Goal: Information Seeking & Learning: Learn about a topic

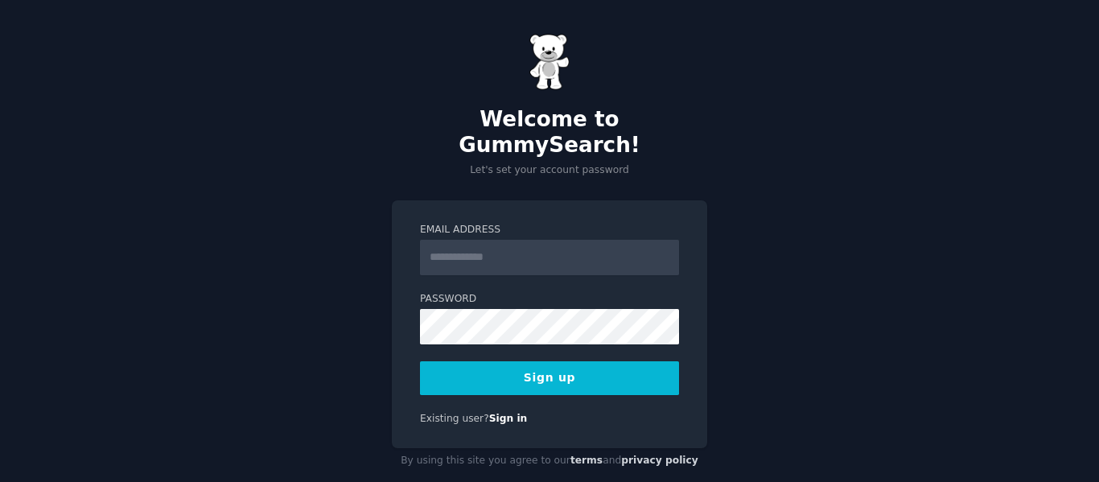
click at [508, 240] on input "Email Address" at bounding box center [549, 257] width 259 height 35
click at [564, 240] on input "Email Address" at bounding box center [549, 257] width 259 height 35
type input "**********"
click at [573, 364] on button "Sign up" at bounding box center [549, 378] width 259 height 34
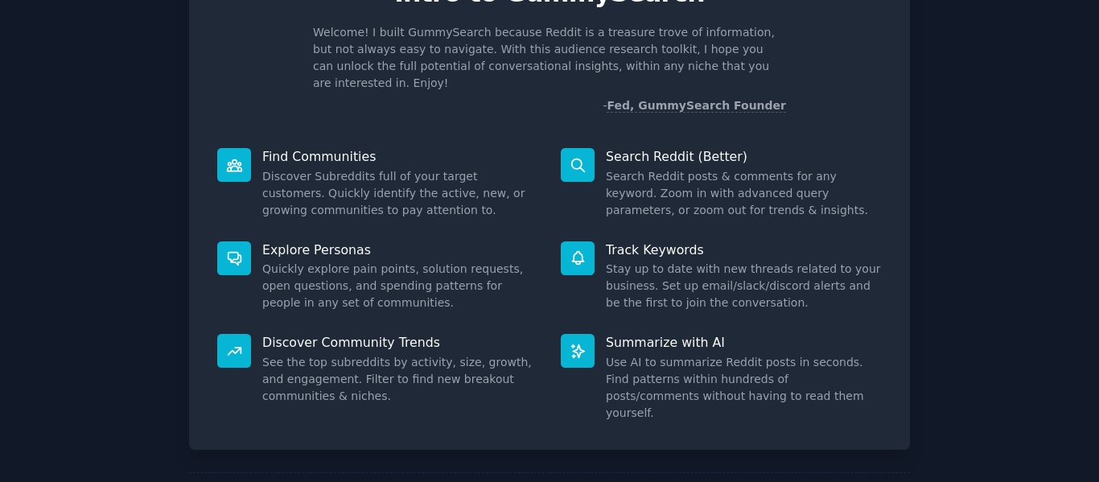
scroll to position [148, 0]
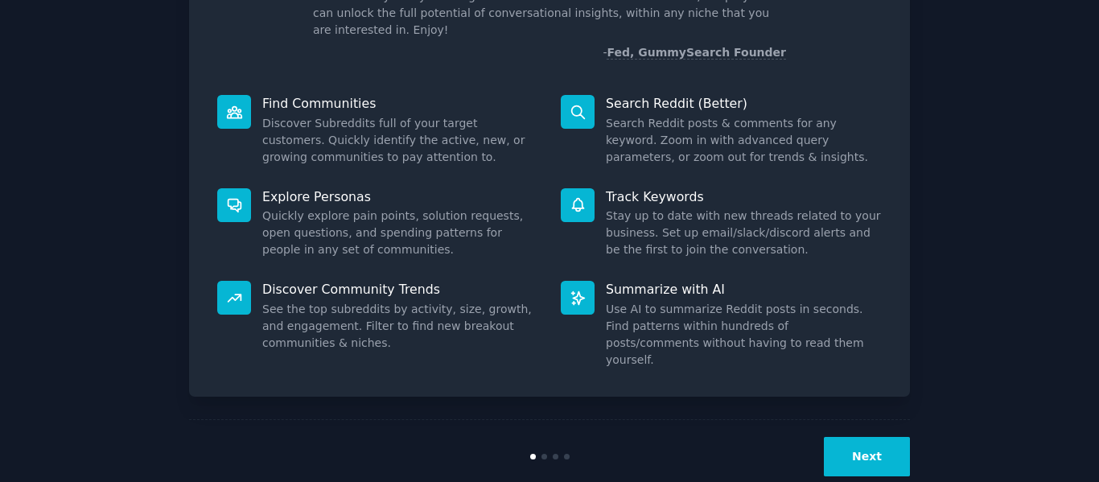
click at [841, 437] on button "Next" at bounding box center [867, 456] width 86 height 39
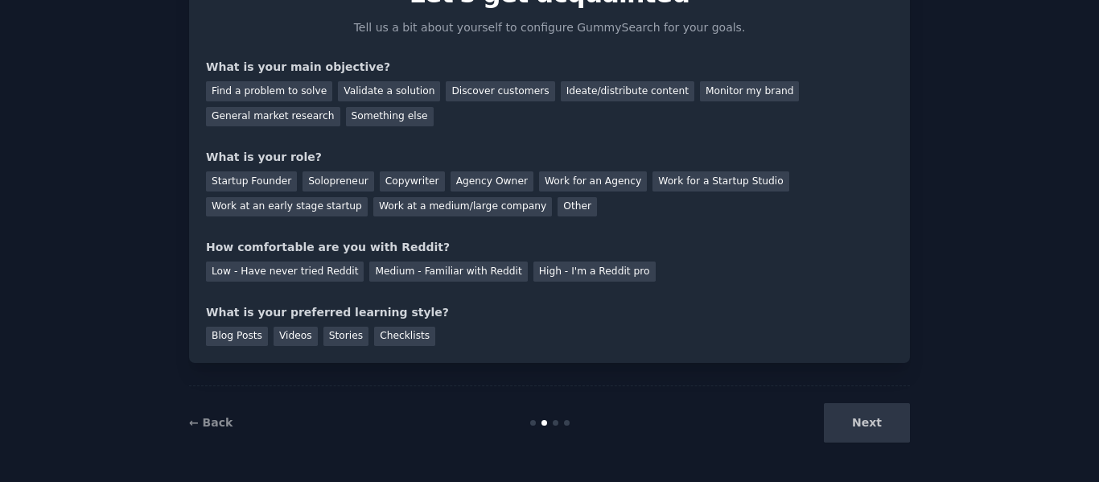
scroll to position [94, 0]
click at [841, 427] on div "Next" at bounding box center [789, 422] width 240 height 39
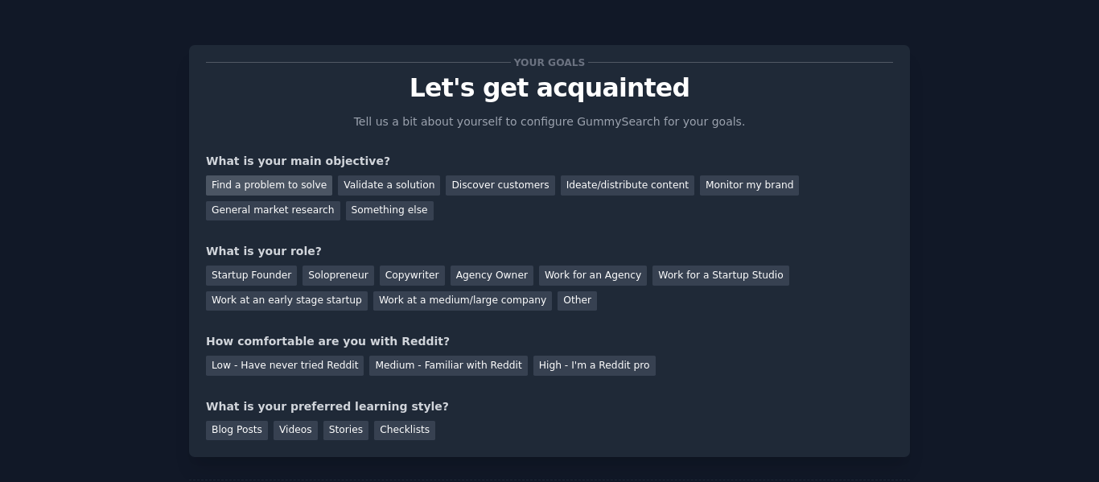
click at [292, 181] on div "Find a problem to solve" at bounding box center [269, 185] width 126 height 20
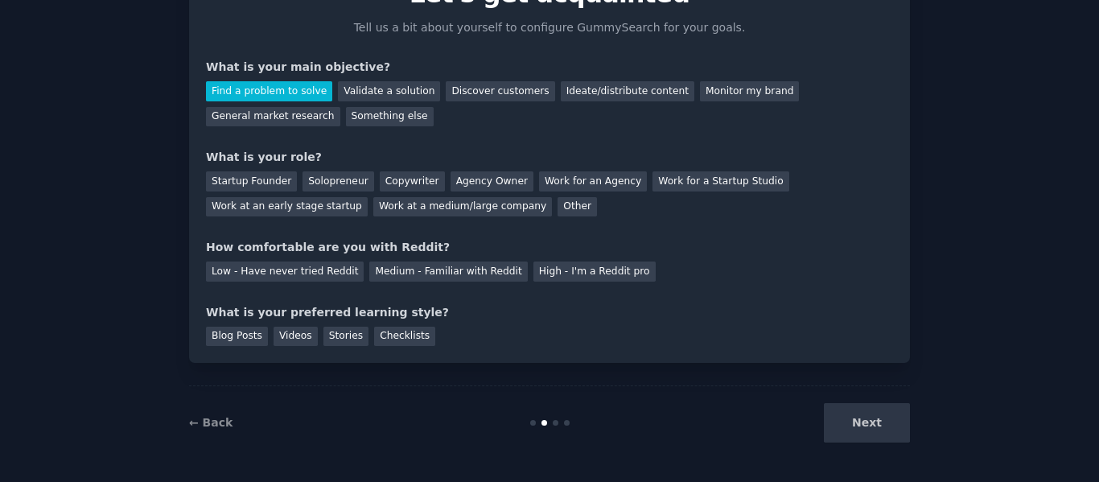
click at [846, 423] on div "Next" at bounding box center [789, 422] width 240 height 39
click at [557, 205] on div "Other" at bounding box center [576, 207] width 39 height 20
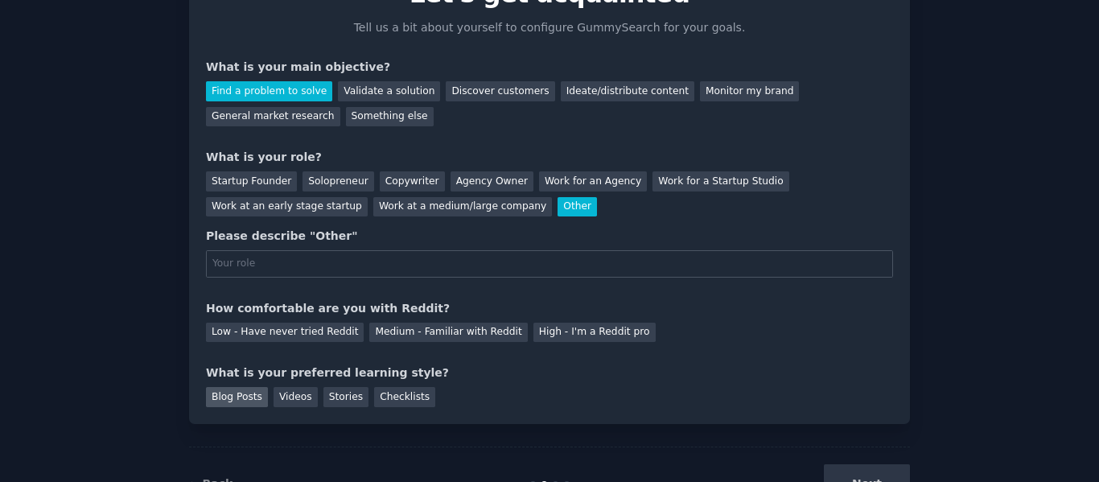
click at [214, 393] on div "Blog Posts" at bounding box center [237, 397] width 62 height 20
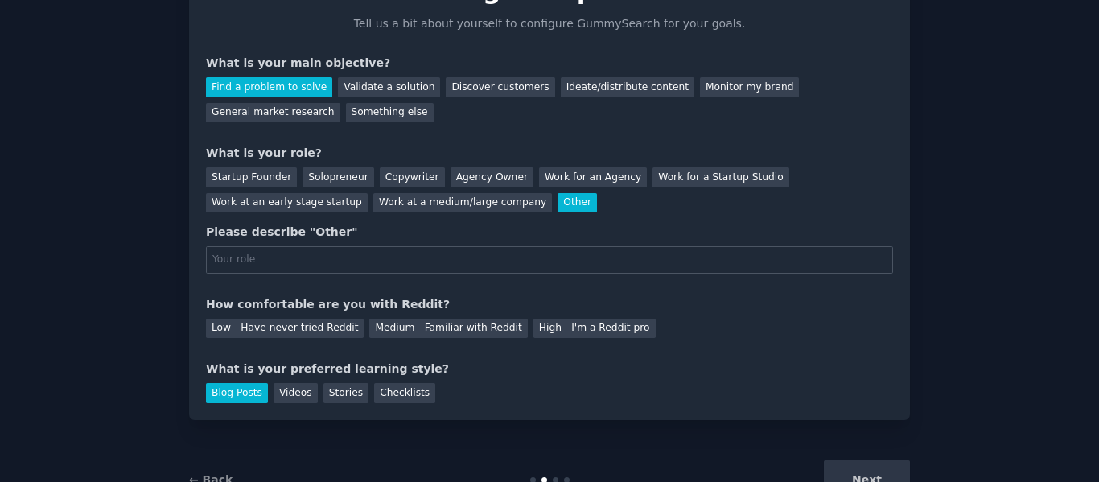
scroll to position [96, 0]
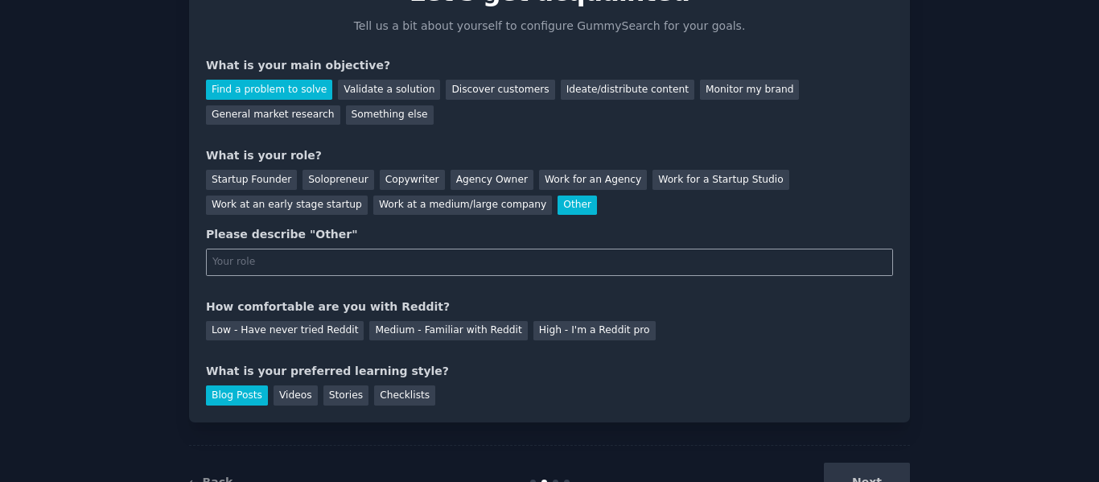
click at [490, 258] on input "text" at bounding box center [549, 262] width 687 height 27
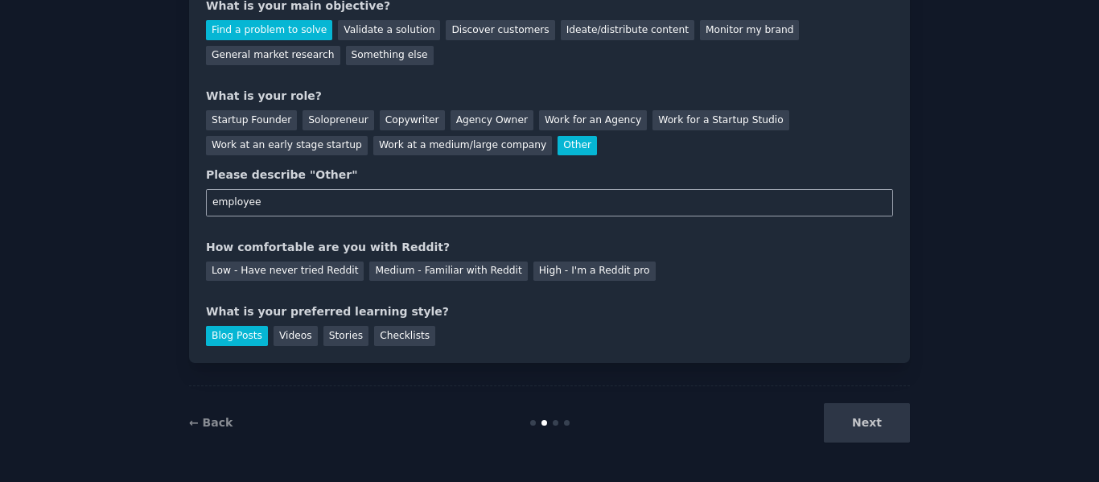
type input "employee"
click at [863, 443] on div "← Back Next" at bounding box center [549, 422] width 721 height 74
click at [407, 273] on div "Medium - Familiar with Reddit" at bounding box center [448, 271] width 158 height 20
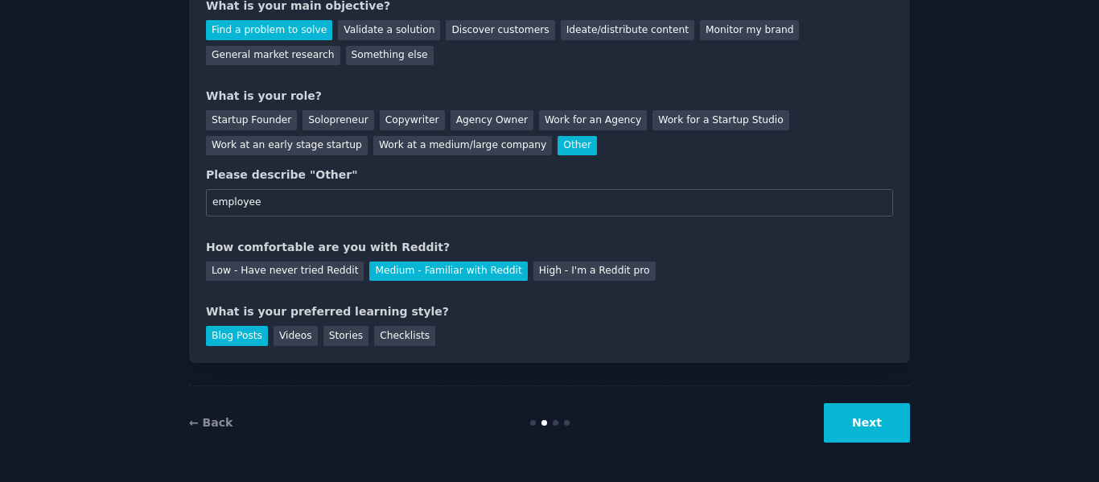
click at [798, 425] on div "Next" at bounding box center [789, 422] width 240 height 39
click at [861, 425] on button "Next" at bounding box center [867, 422] width 86 height 39
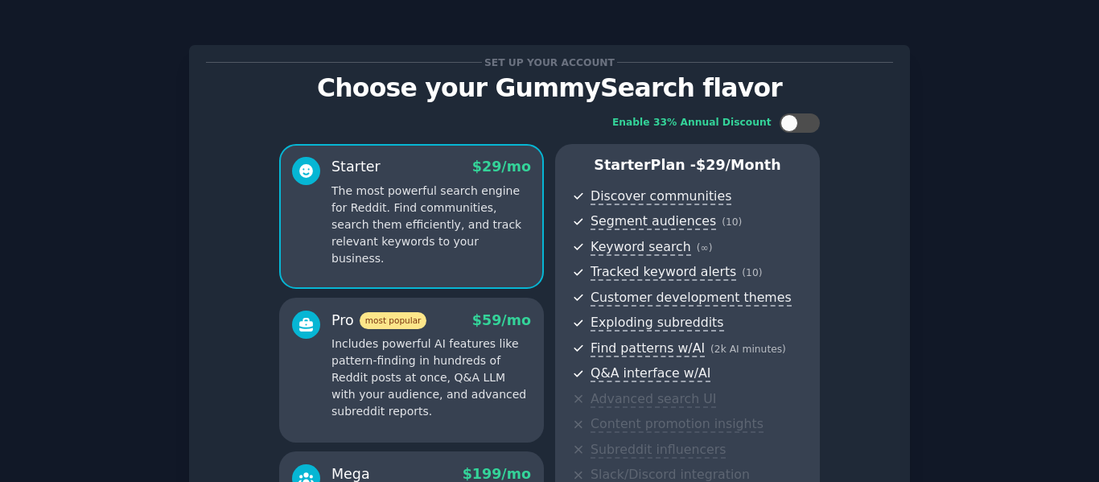
scroll to position [267, 0]
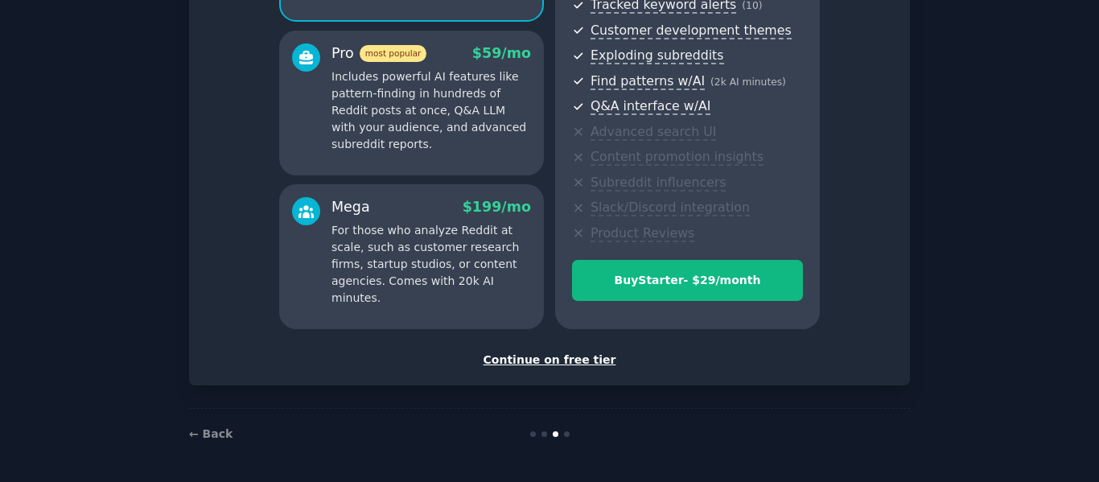
click at [575, 366] on div "Continue on free tier" at bounding box center [549, 359] width 687 height 17
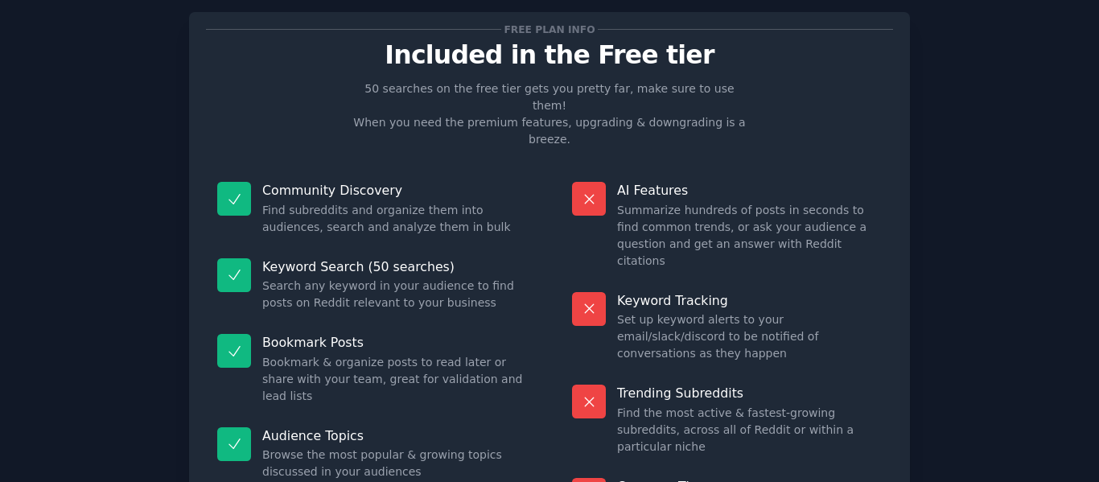
scroll to position [145, 0]
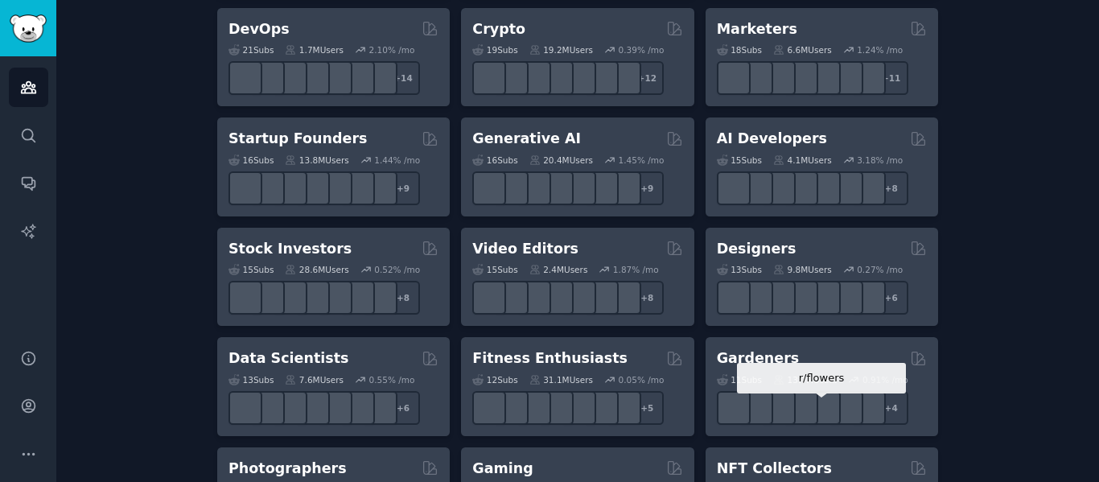
scroll to position [418, 0]
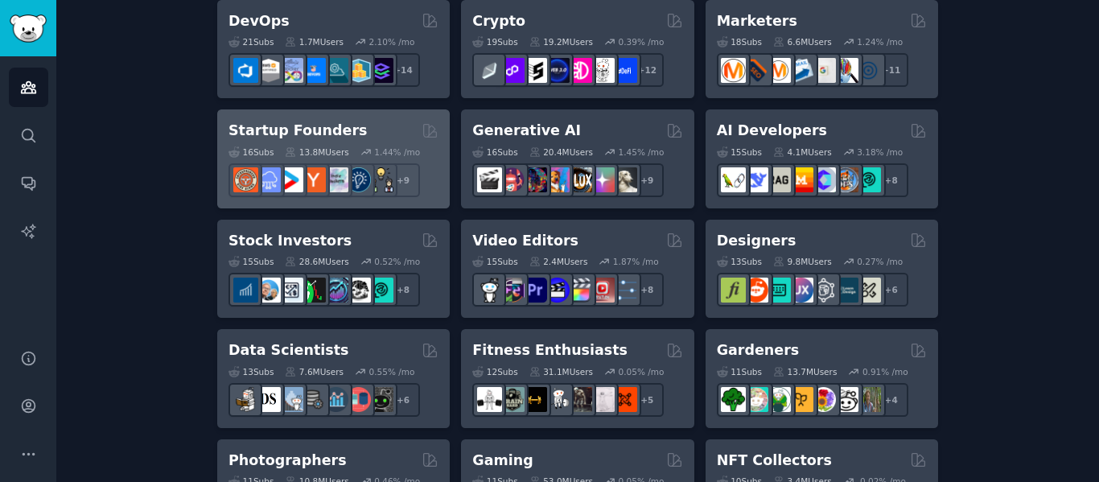
click at [306, 142] on div "16 Sub s 13.8M Users 1.44 % /mo + 9" at bounding box center [333, 169] width 210 height 56
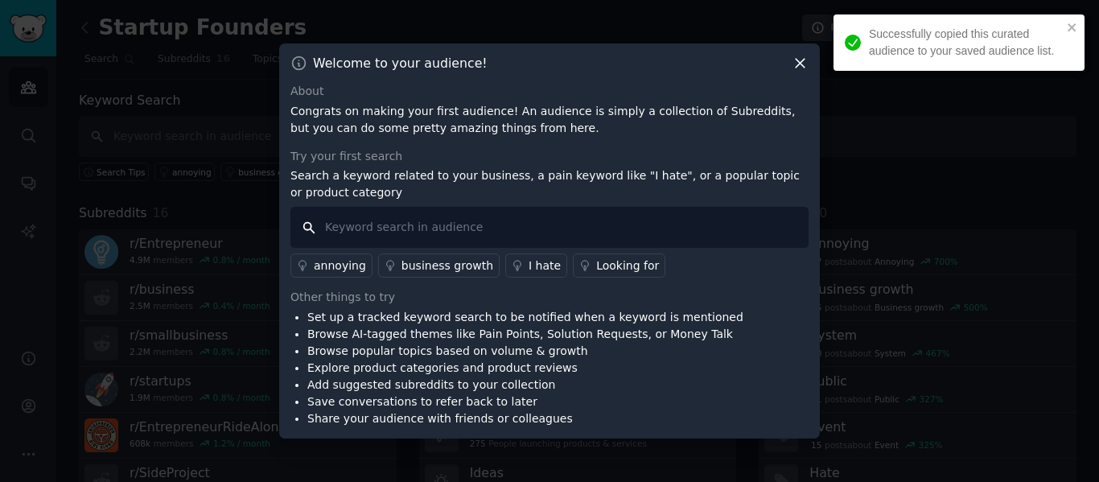
click at [425, 230] on input "text" at bounding box center [549, 227] width 518 height 41
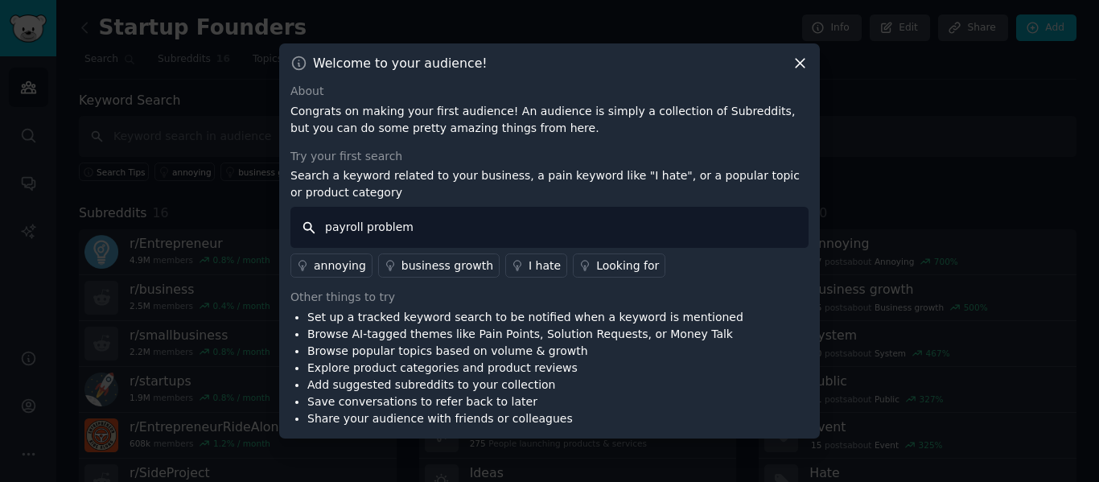
type input "payroll problems"
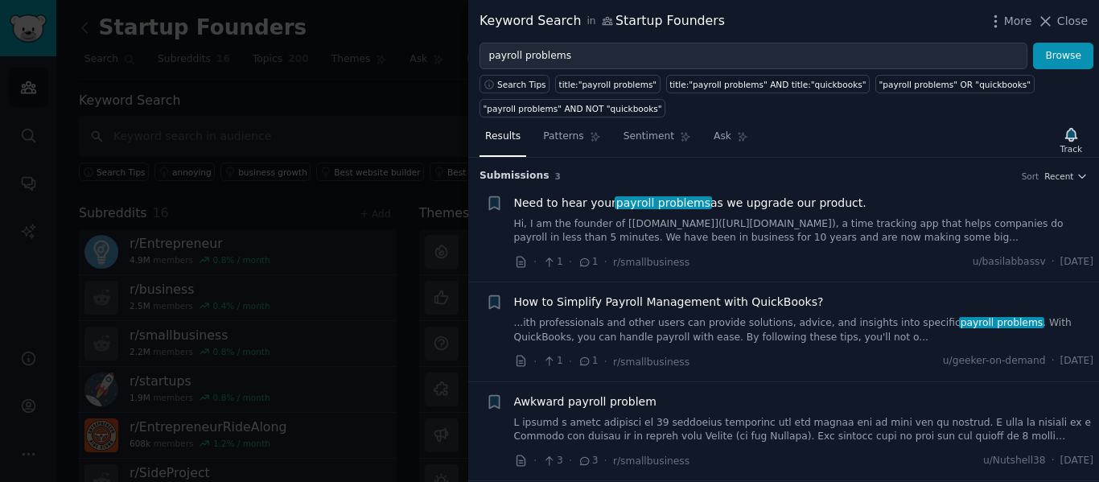
click at [623, 405] on span "Awkward payroll problem" at bounding box center [585, 401] width 142 height 17
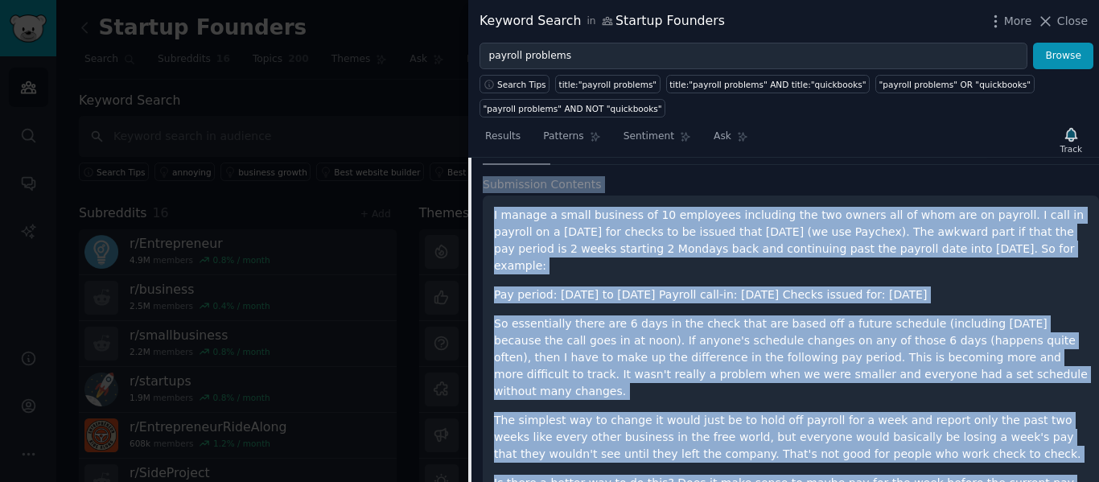
scroll to position [183, 0]
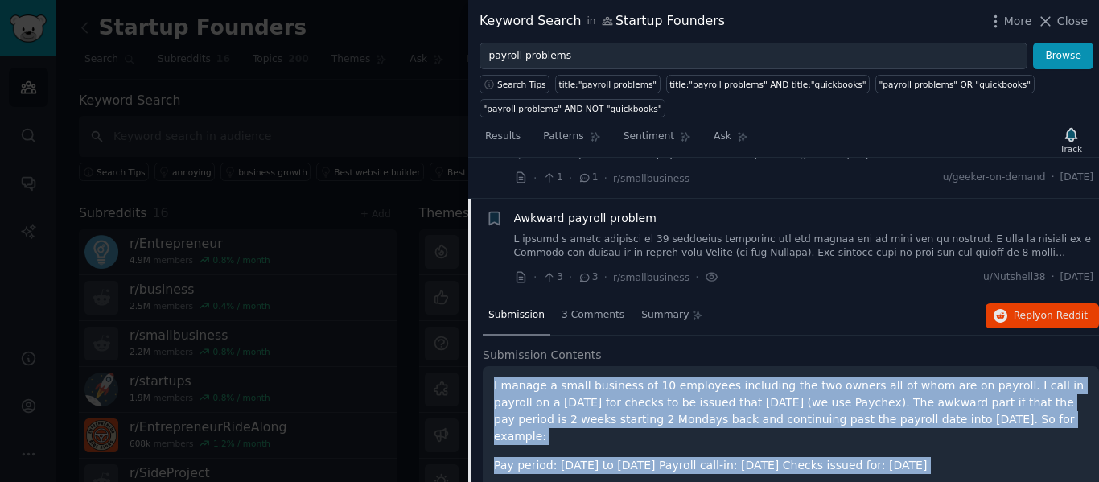
drag, startPoint x: 598, startPoint y: 458, endPoint x: 487, endPoint y: 383, distance: 133.6
copy div "I manage a small business of 10 employees including the two owners all of whom …"
click at [1018, 310] on span "Reply on Reddit" at bounding box center [1050, 316] width 74 height 14
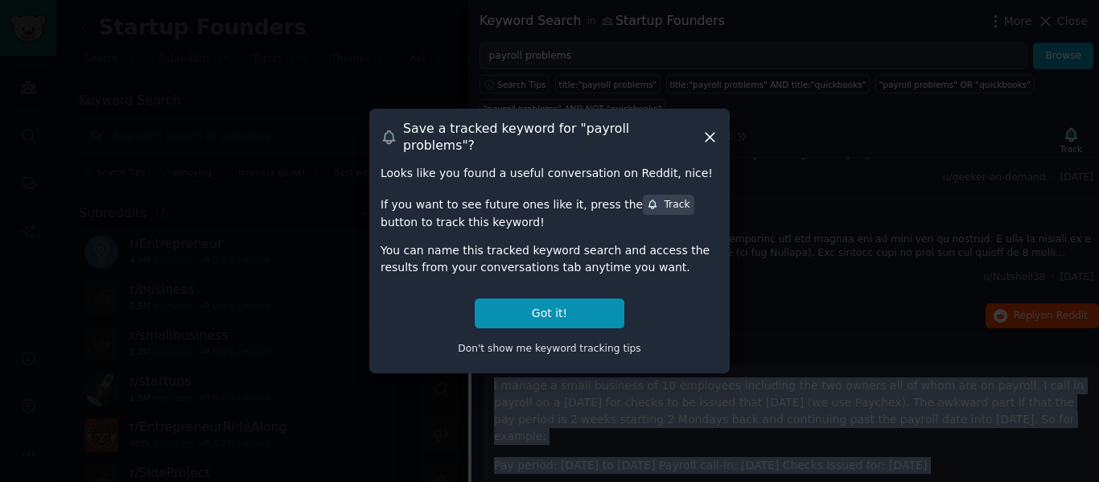
click at [709, 145] on icon at bounding box center [709, 137] width 17 height 17
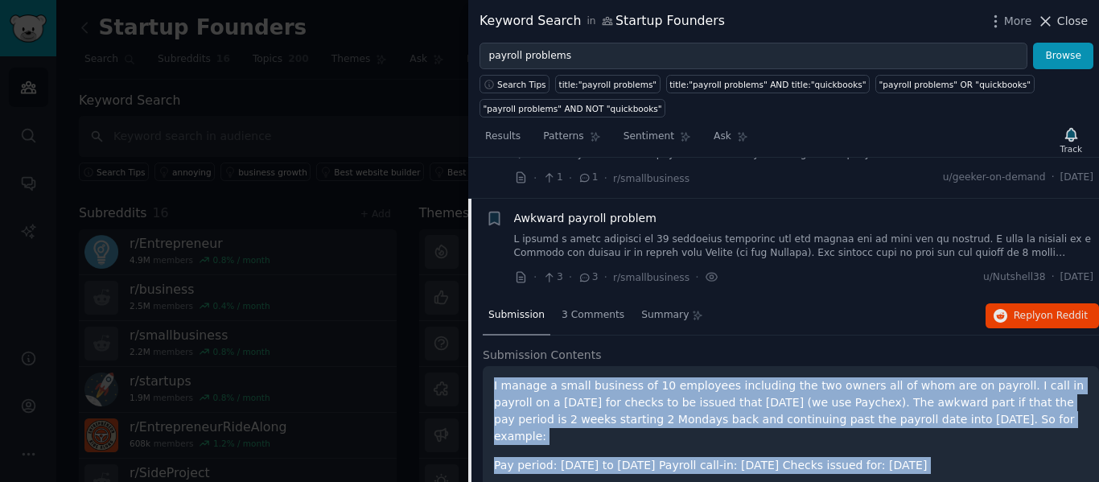
click at [1050, 18] on icon at bounding box center [1045, 21] width 17 height 17
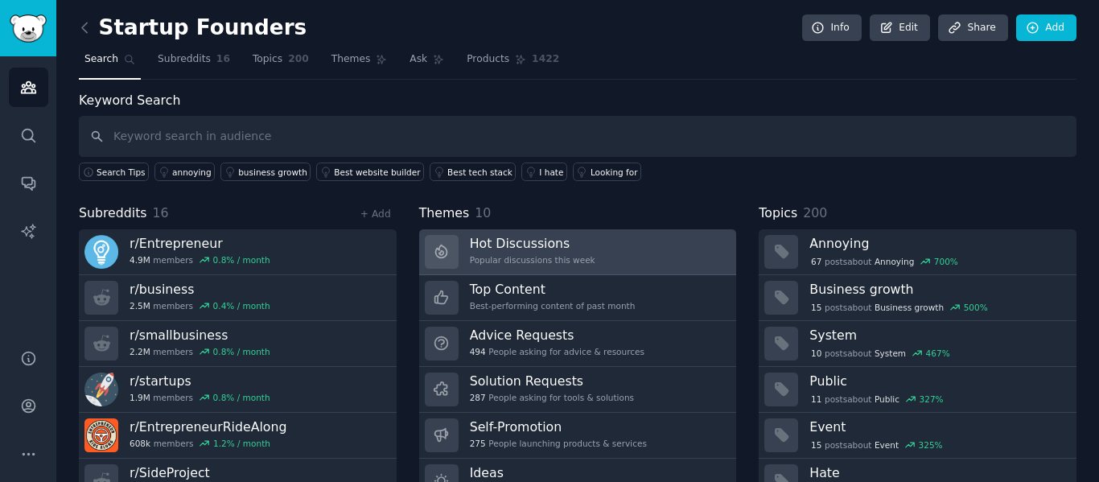
click at [527, 244] on h3 "Hot Discussions" at bounding box center [532, 243] width 125 height 17
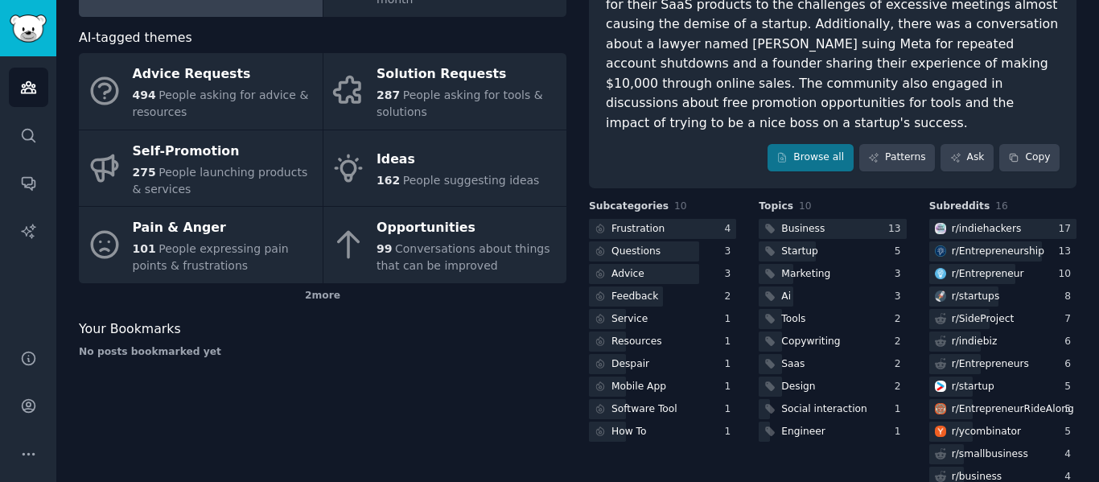
scroll to position [176, 0]
click at [809, 145] on link "Browse all" at bounding box center [810, 156] width 86 height 27
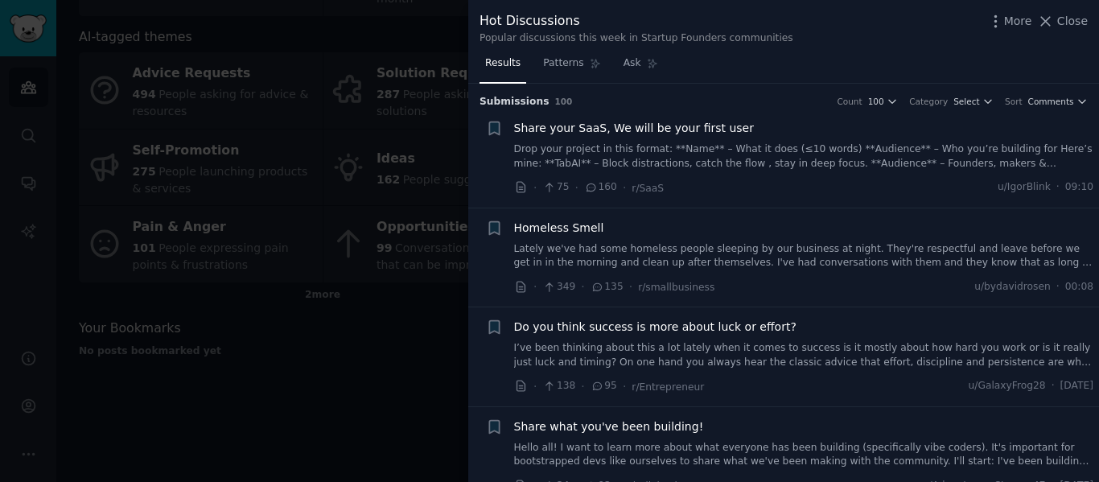
click at [692, 125] on span "Share your SaaS, We will be your first user" at bounding box center [634, 128] width 240 height 17
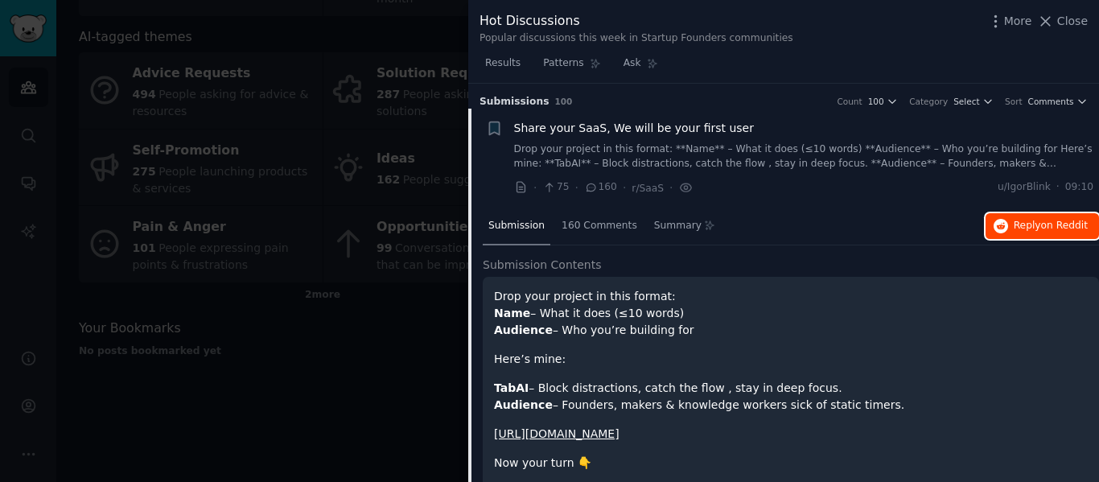
click at [1009, 228] on button "Reply on Reddit" at bounding box center [1041, 226] width 113 height 26
click at [379, 396] on div at bounding box center [549, 241] width 1099 height 482
